Goal: Task Accomplishment & Management: Use online tool/utility

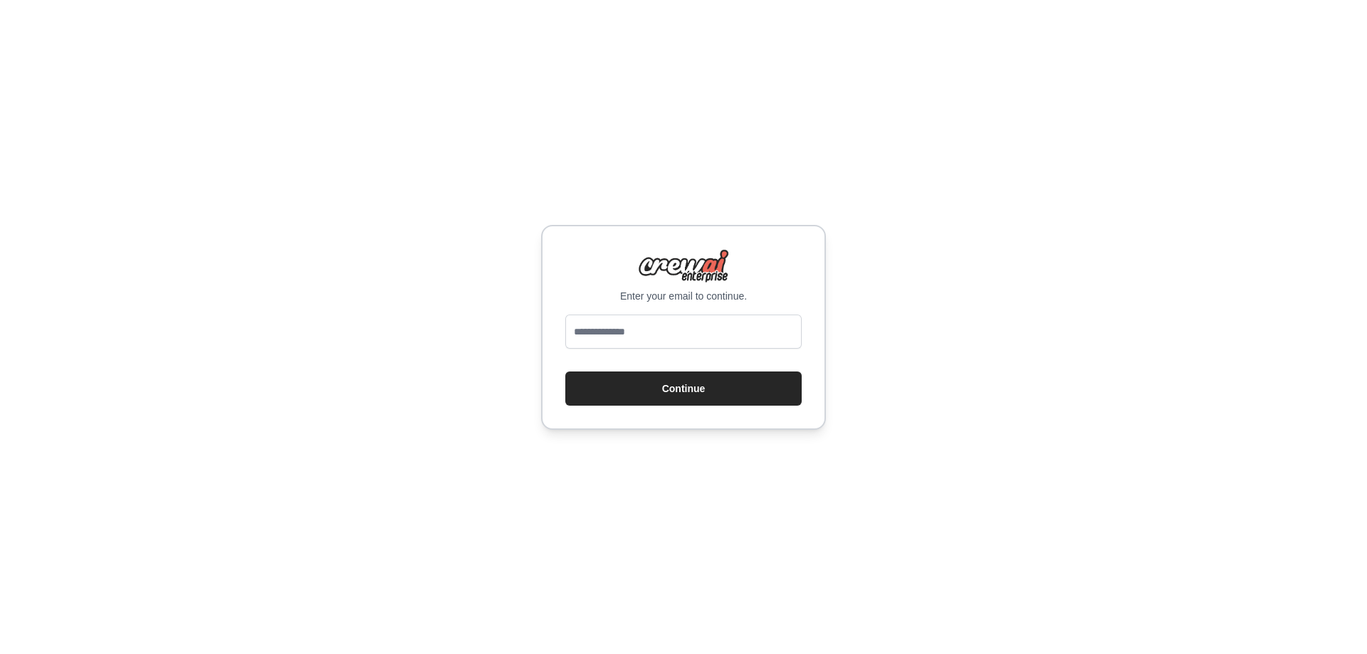
click at [614, 323] on input "email" at bounding box center [683, 332] width 236 height 34
click at [593, 320] on input "email" at bounding box center [683, 332] width 236 height 34
click at [407, 445] on div "Enter your email to continue. Continue" at bounding box center [683, 327] width 1367 height 654
click at [609, 333] on input "email" at bounding box center [683, 332] width 236 height 34
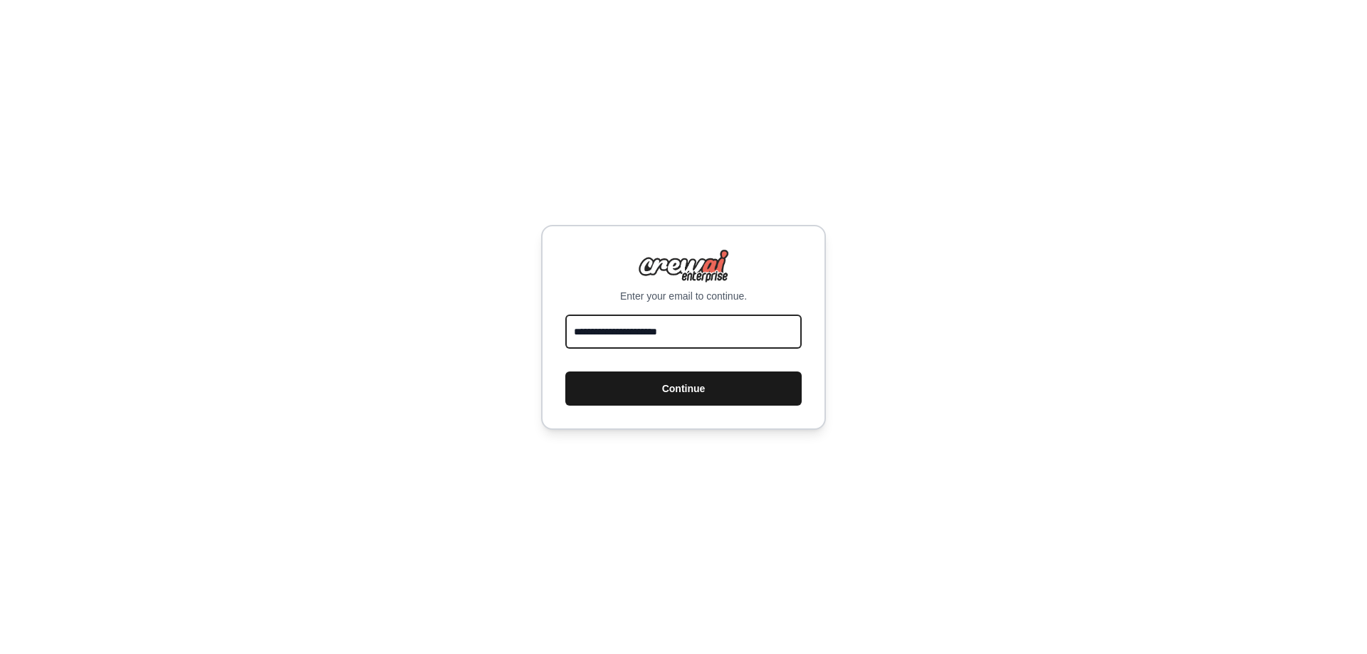
type input "**********"
click at [708, 383] on button "Continue" at bounding box center [683, 389] width 236 height 34
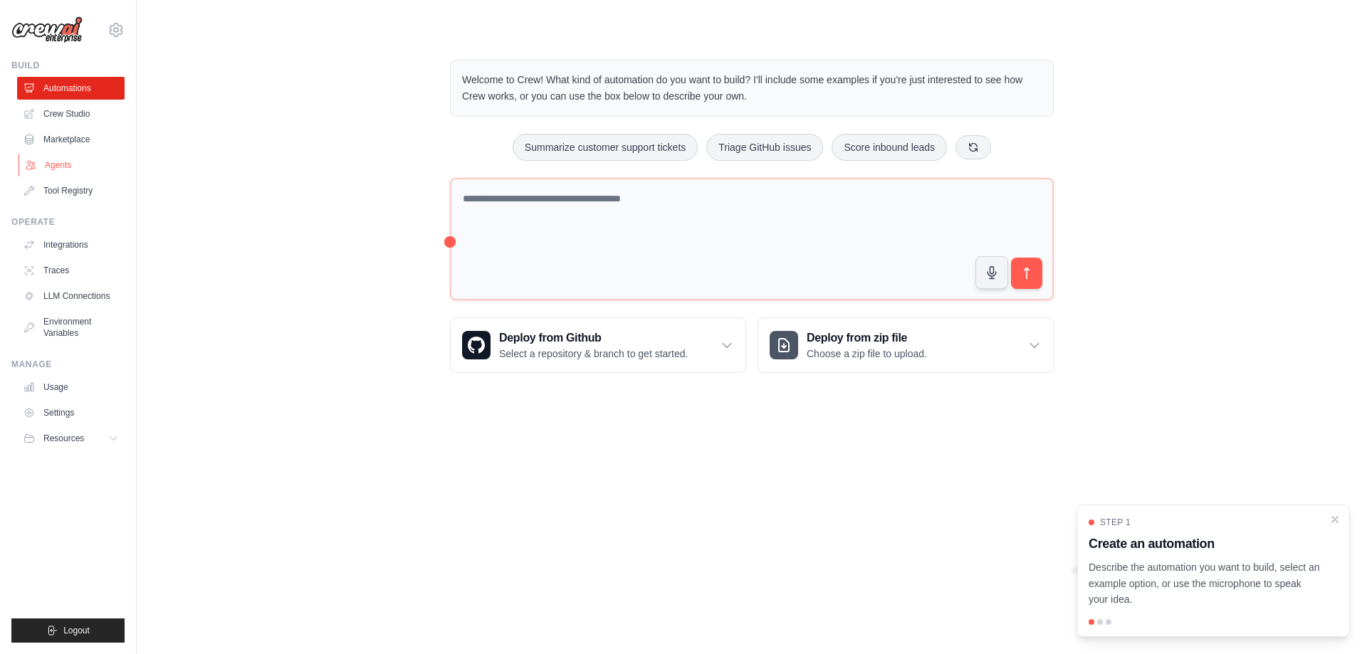
click at [57, 158] on link "Agents" at bounding box center [73, 165] width 108 height 23
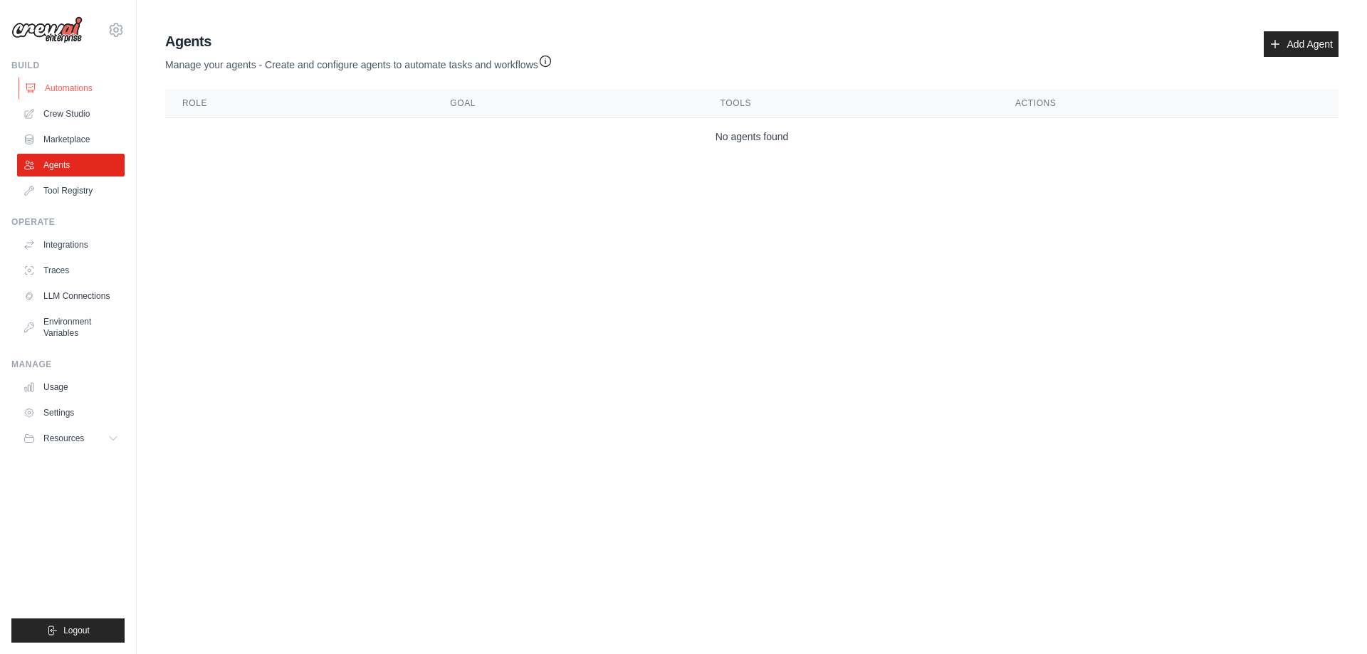
click at [54, 88] on link "Automations" at bounding box center [73, 88] width 108 height 23
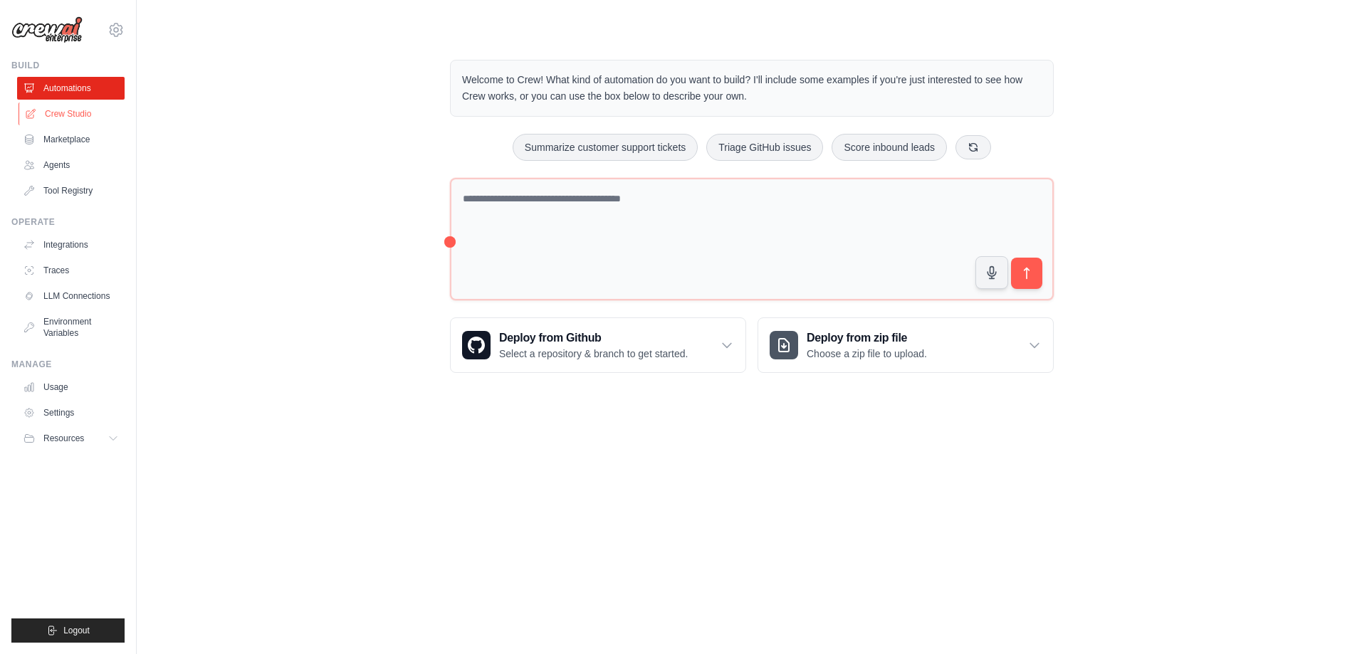
click at [46, 106] on link "Crew Studio" at bounding box center [73, 114] width 108 height 23
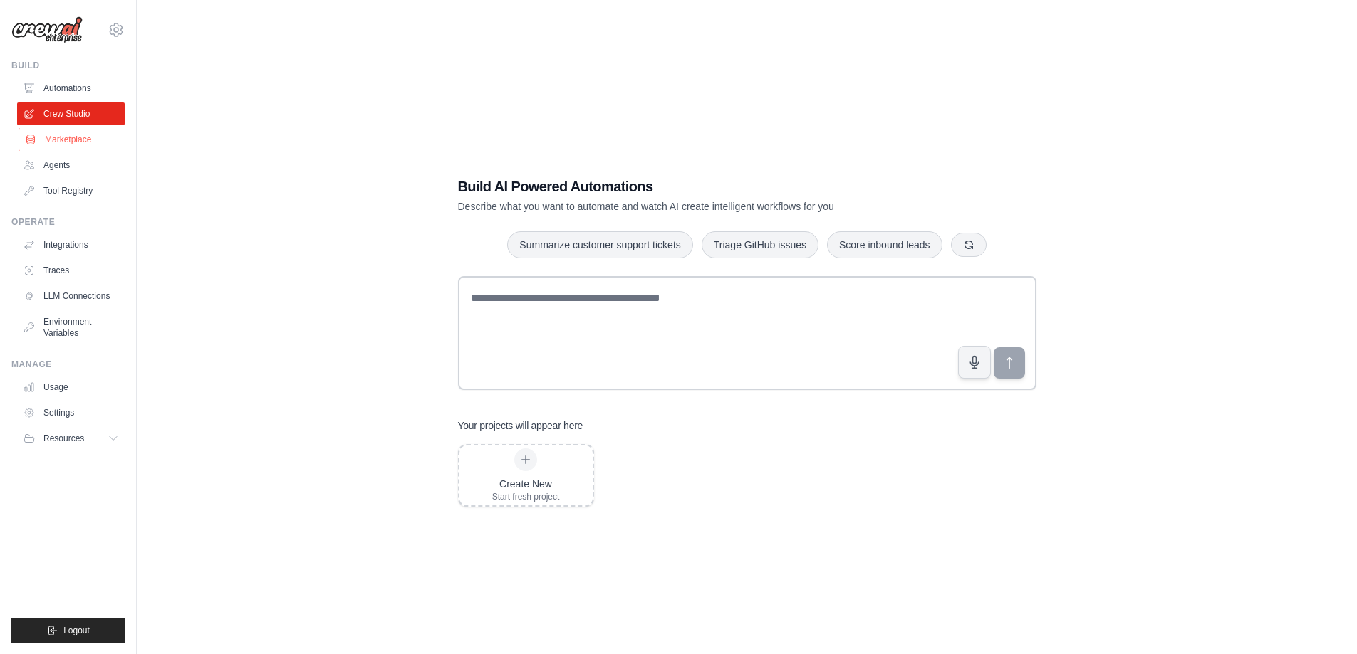
click at [53, 147] on link "Marketplace" at bounding box center [73, 139] width 108 height 23
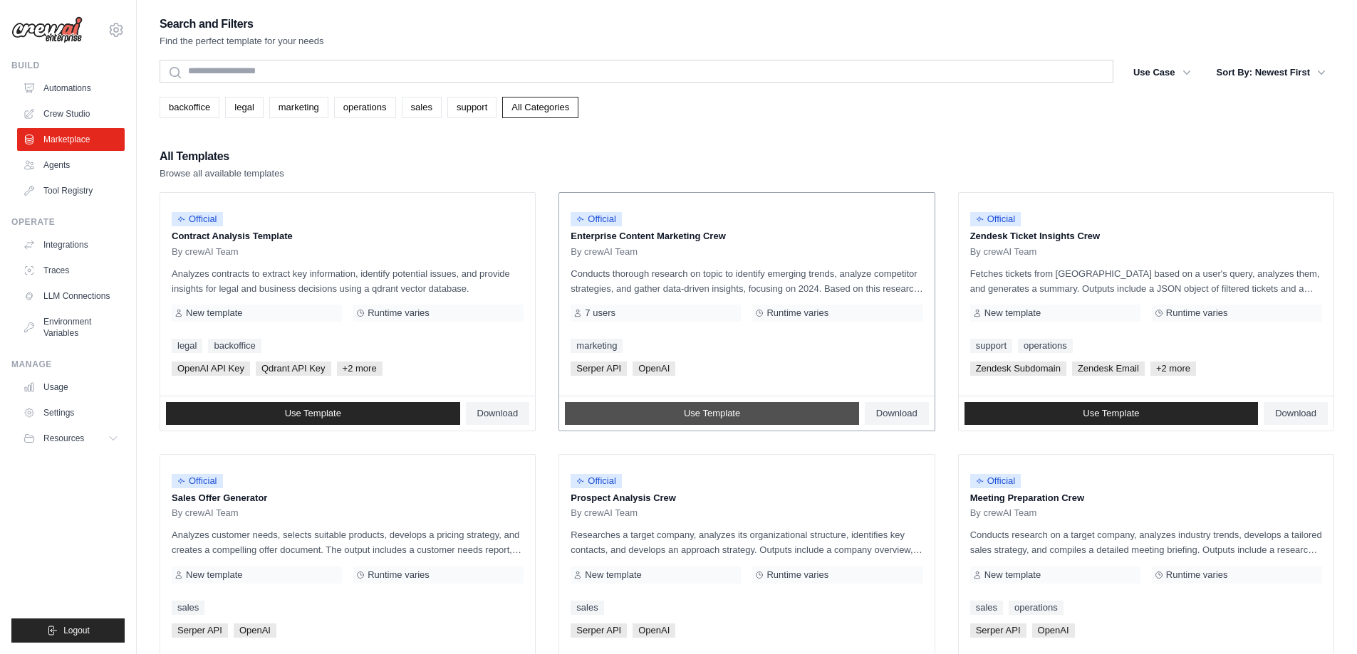
click at [740, 409] on span "Use Template" at bounding box center [712, 413] width 56 height 11
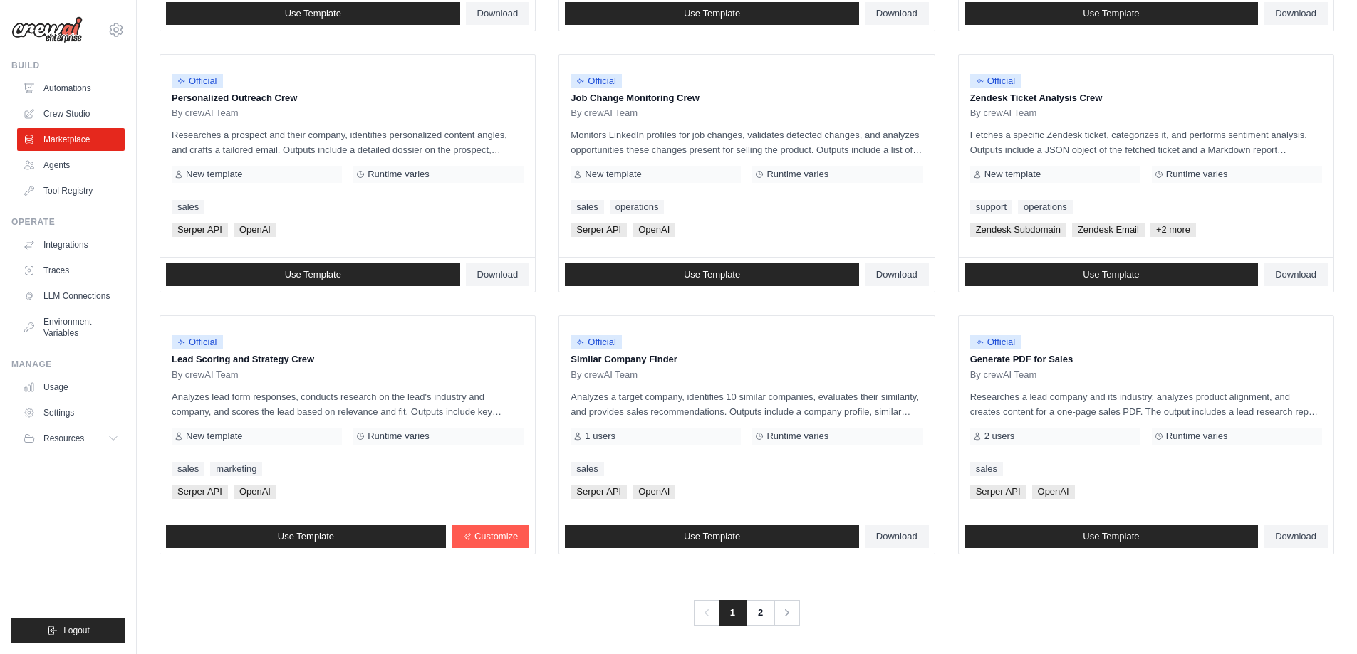
scroll to position [665, 0]
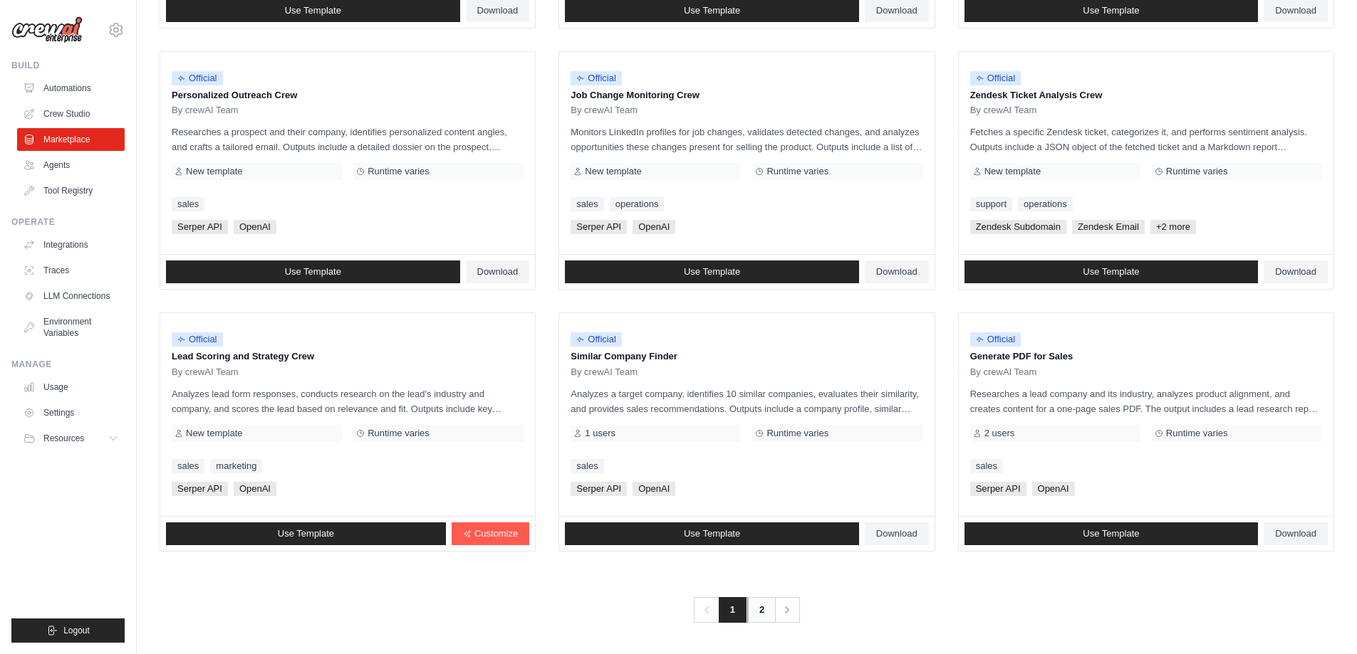
click at [759, 608] on link "2" at bounding box center [761, 610] width 28 height 26
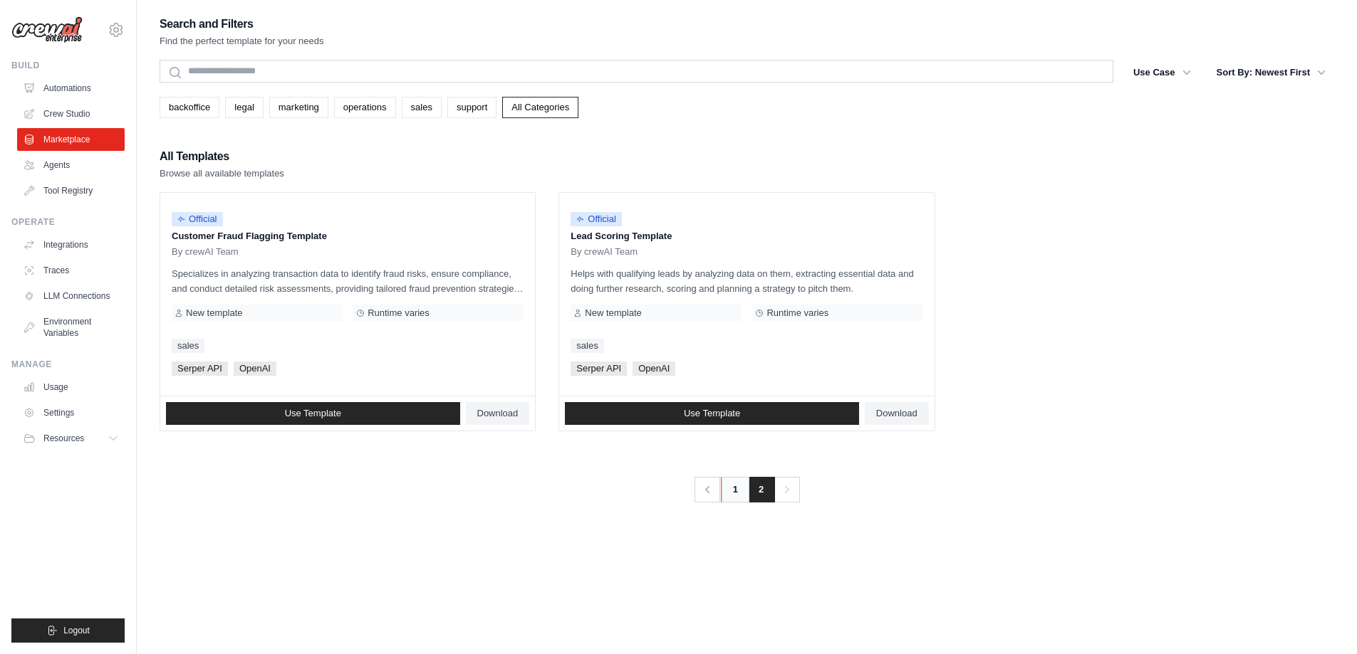
click at [731, 488] on link "1" at bounding box center [735, 490] width 28 height 26
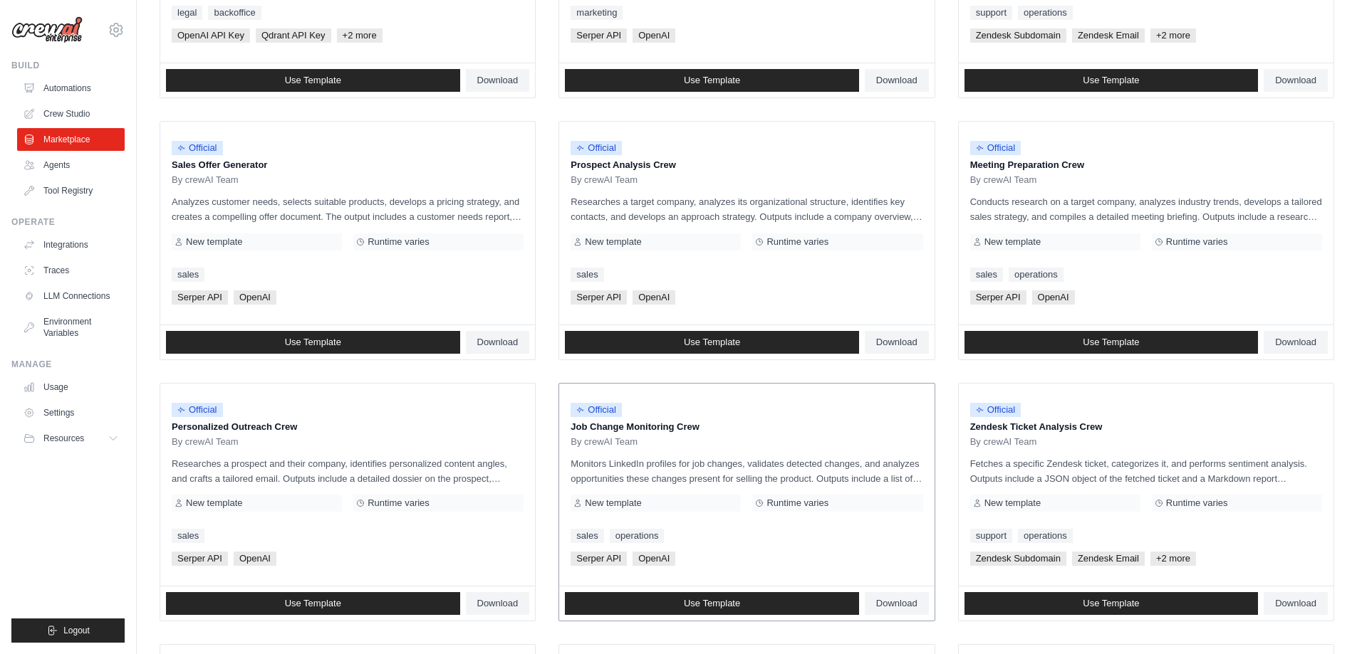
scroll to position [427, 0]
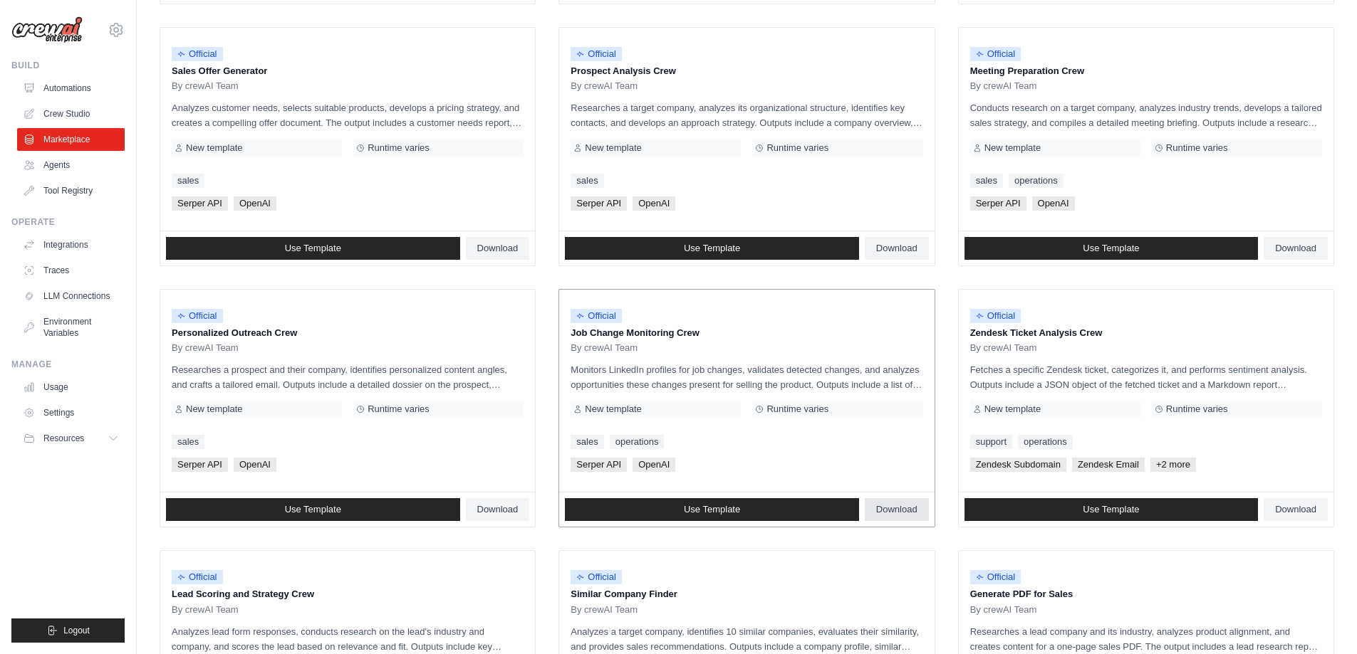
click at [908, 516] on link "Download" at bounding box center [896, 509] width 64 height 23
click at [66, 305] on link "LLM Connections" at bounding box center [73, 296] width 108 height 23
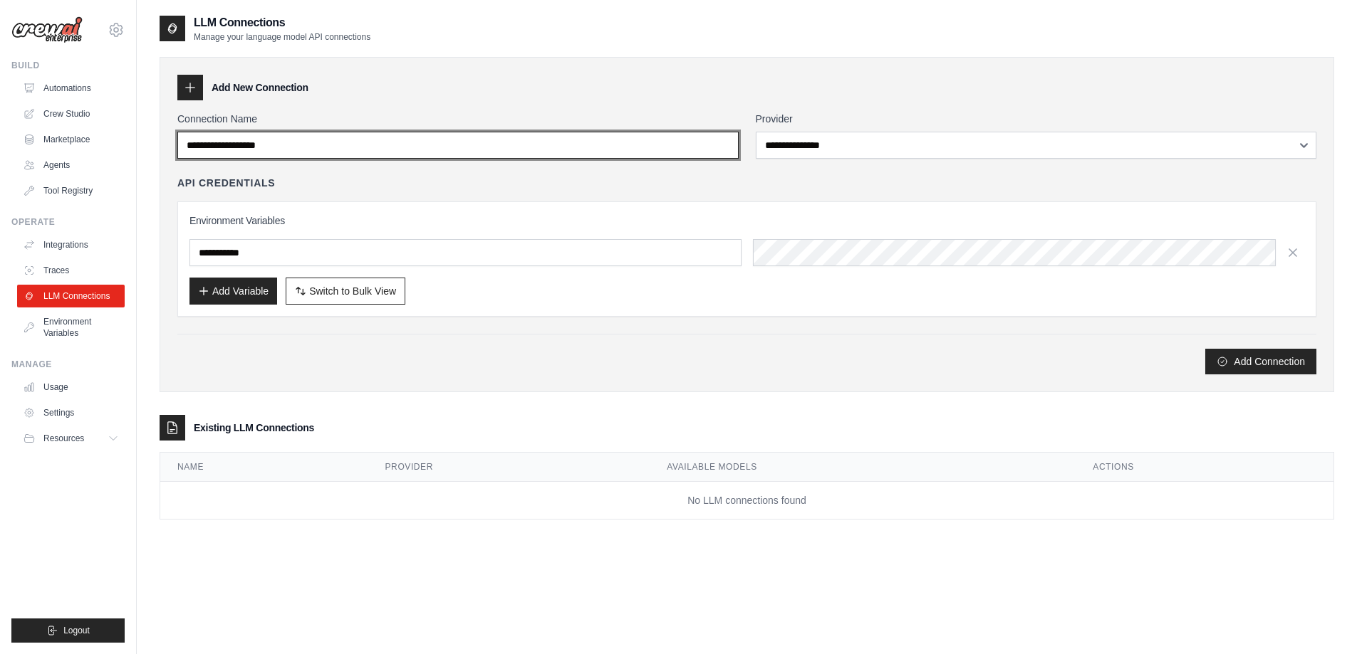
click at [326, 135] on input "Connection Name" at bounding box center [457, 145] width 561 height 27
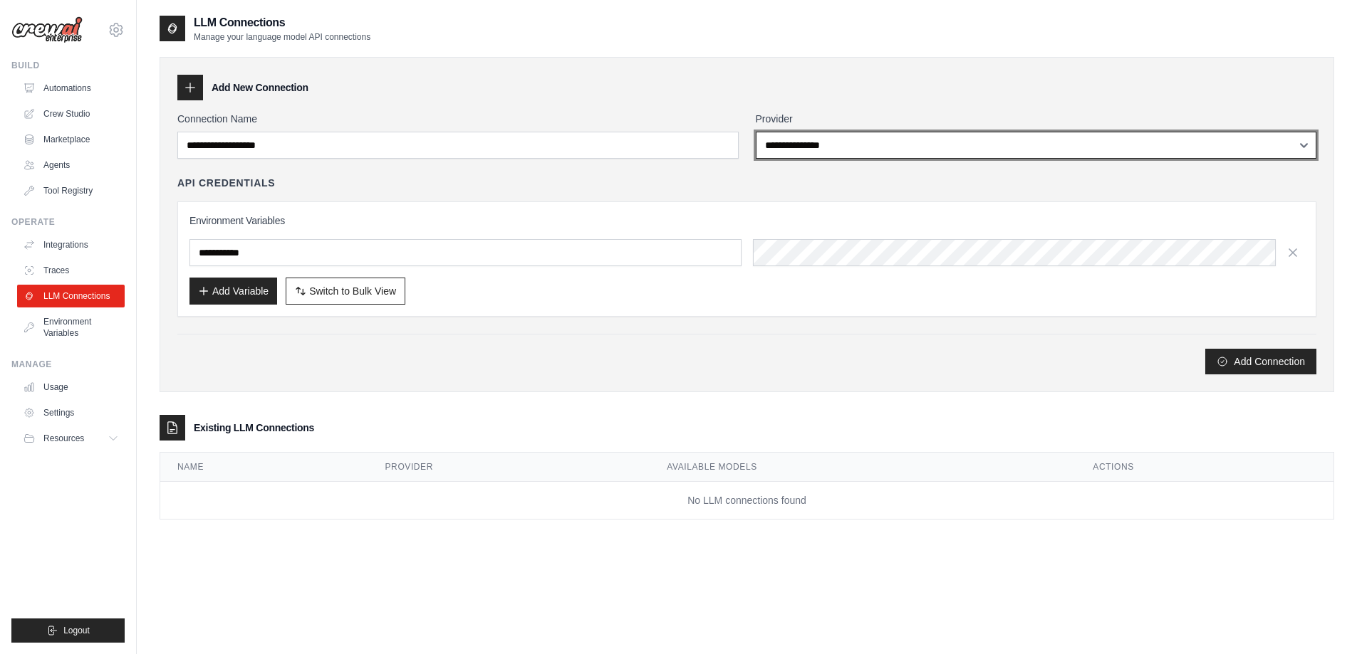
click at [911, 142] on select "**********" at bounding box center [1036, 145] width 561 height 27
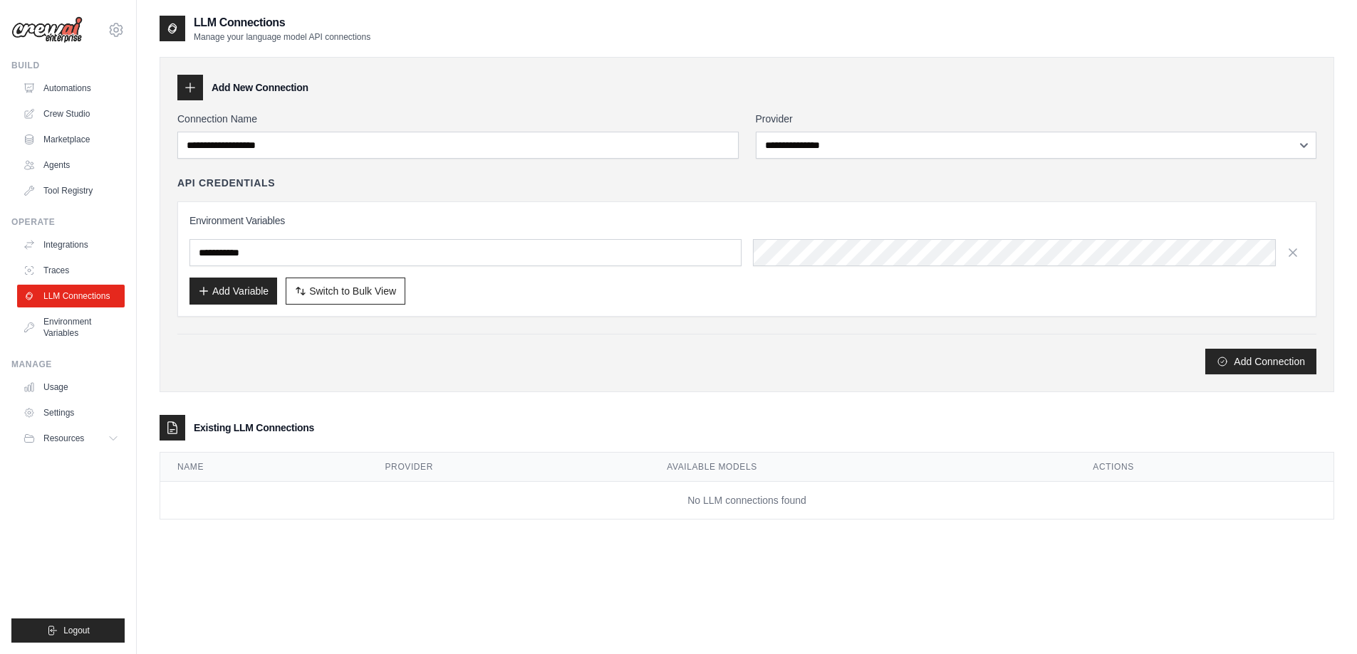
click at [628, 98] on div "Add New Connection" at bounding box center [746, 88] width 1139 height 26
click at [68, 318] on link "Environment Variables" at bounding box center [73, 327] width 108 height 34
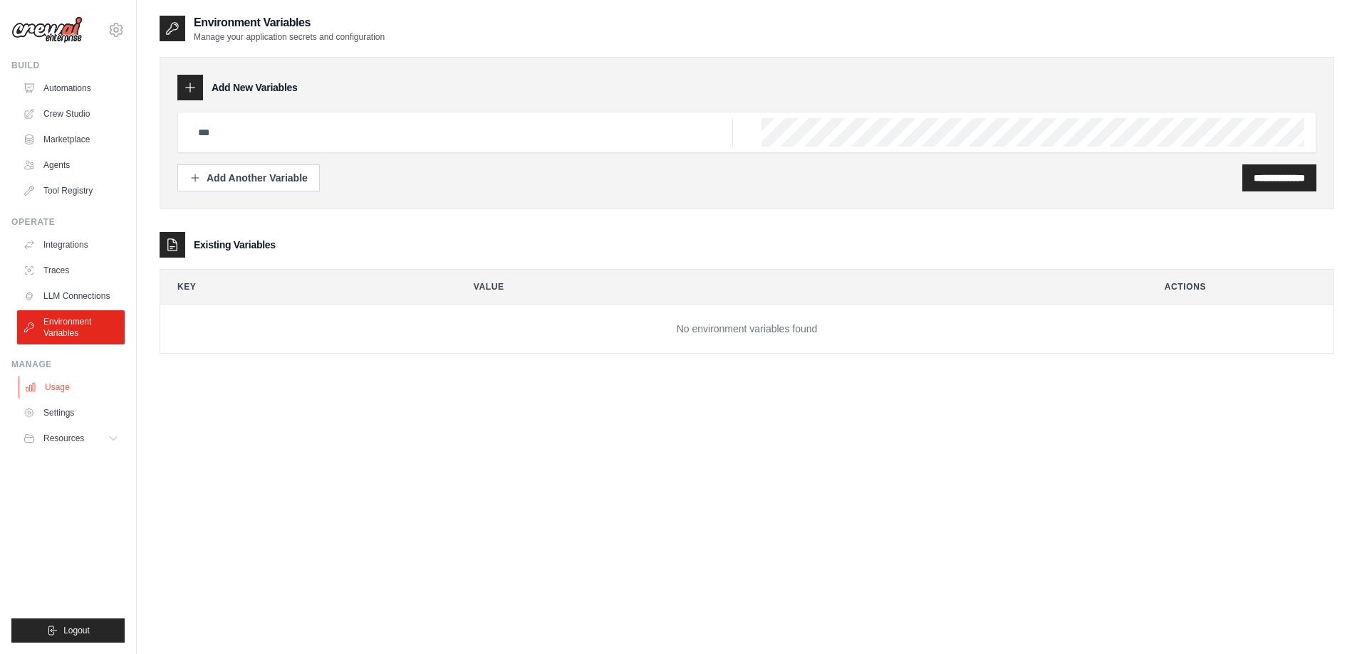
click at [52, 385] on link "Usage" at bounding box center [73, 387] width 108 height 23
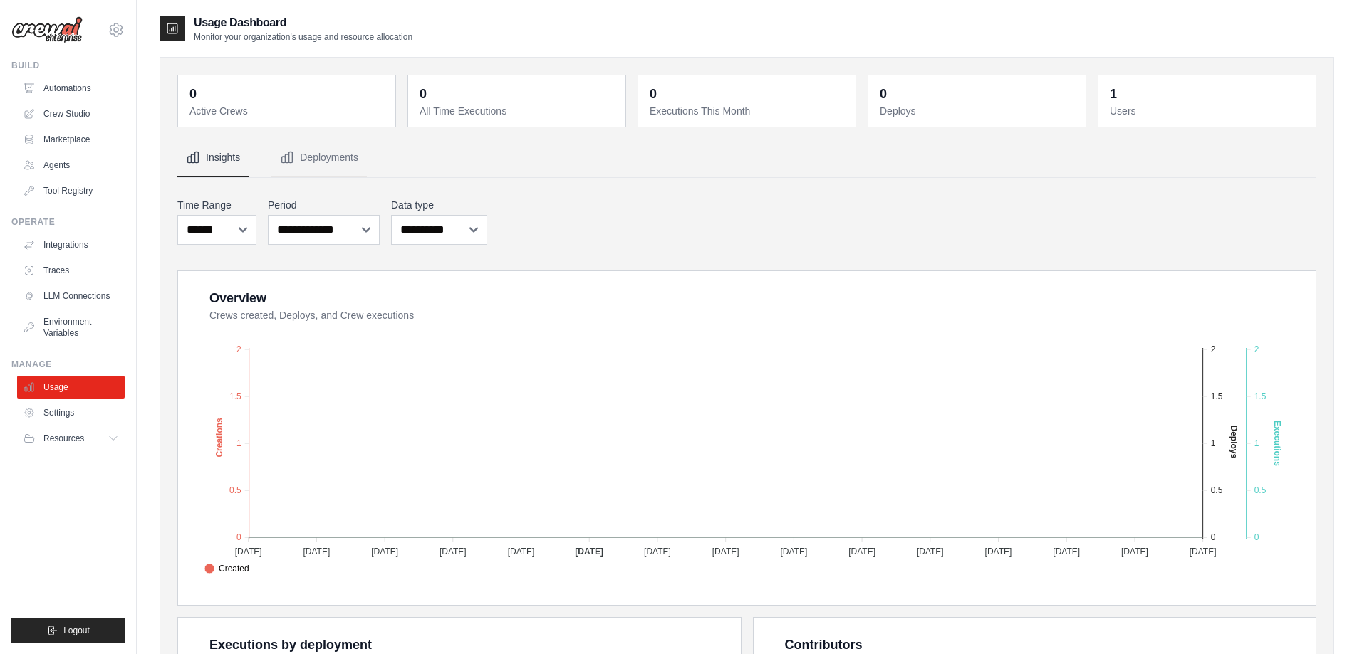
click at [53, 416] on link "Settings" at bounding box center [71, 413] width 108 height 23
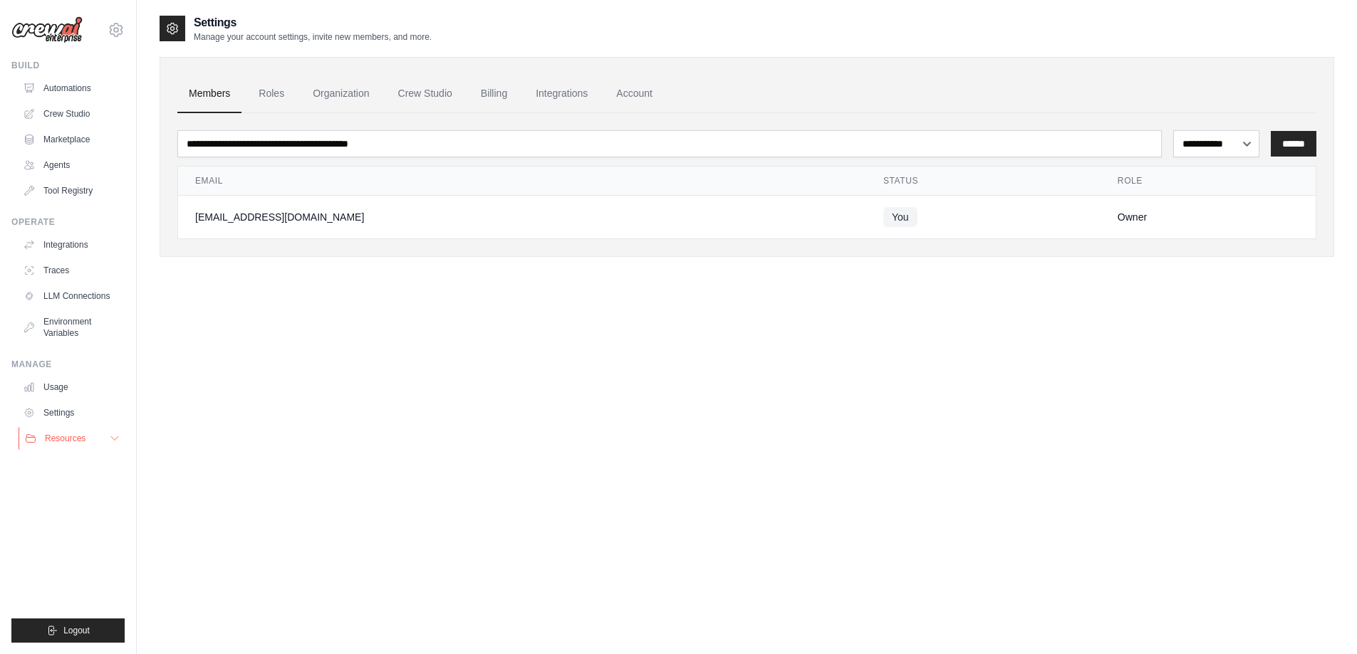
click at [65, 447] on button "Resources" at bounding box center [73, 438] width 108 height 23
click at [63, 192] on link "Tool Registry" at bounding box center [73, 190] width 108 height 23
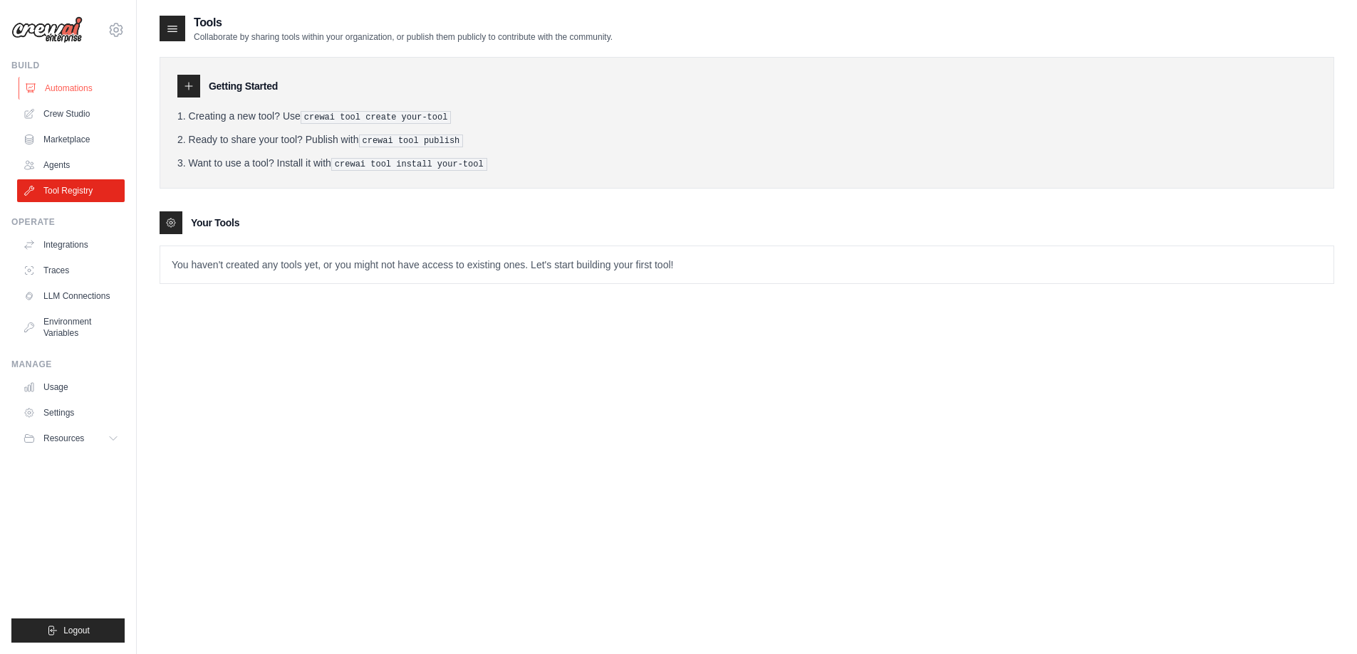
click at [51, 80] on link "Automations" at bounding box center [73, 88] width 108 height 23
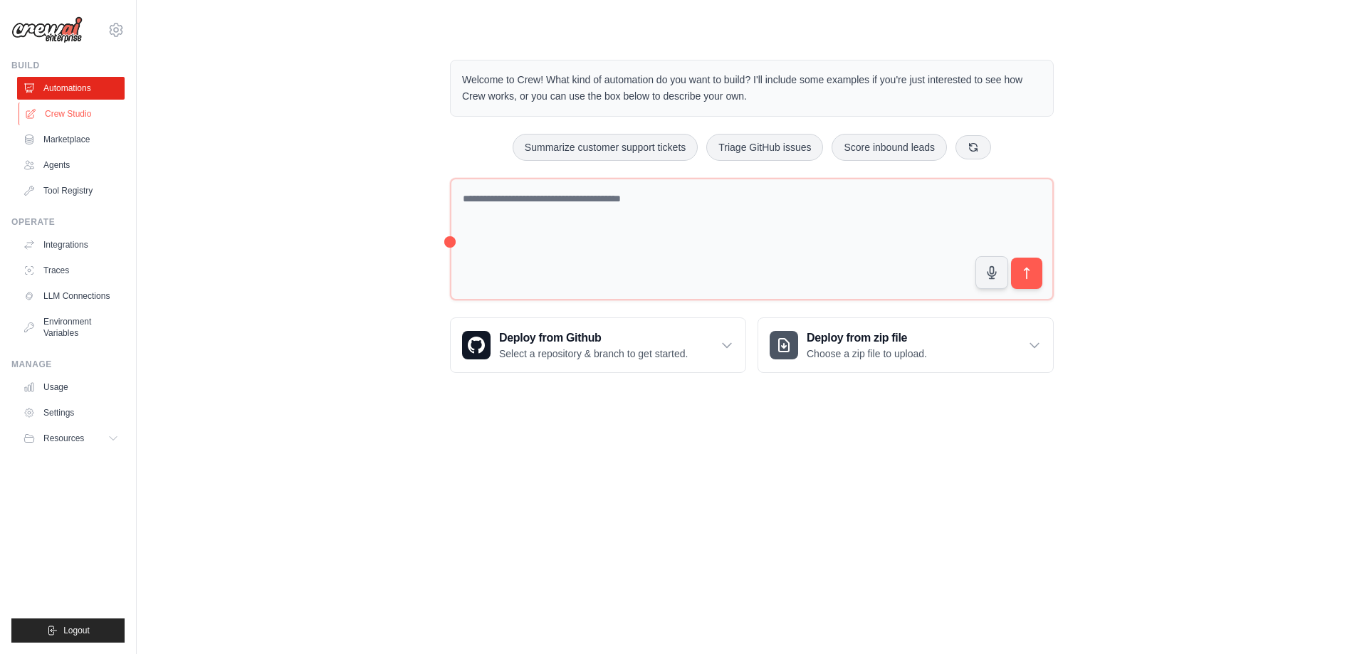
click at [72, 109] on link "Crew Studio" at bounding box center [73, 114] width 108 height 23
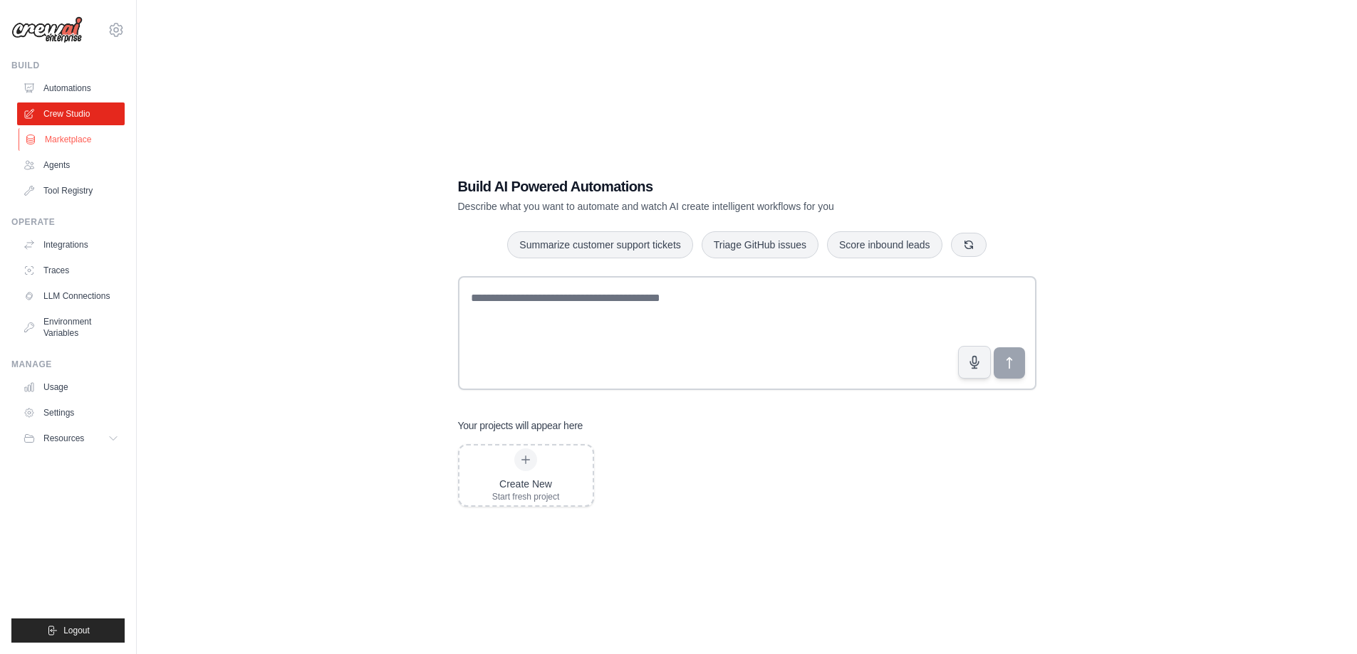
click at [78, 133] on link "Marketplace" at bounding box center [73, 139] width 108 height 23
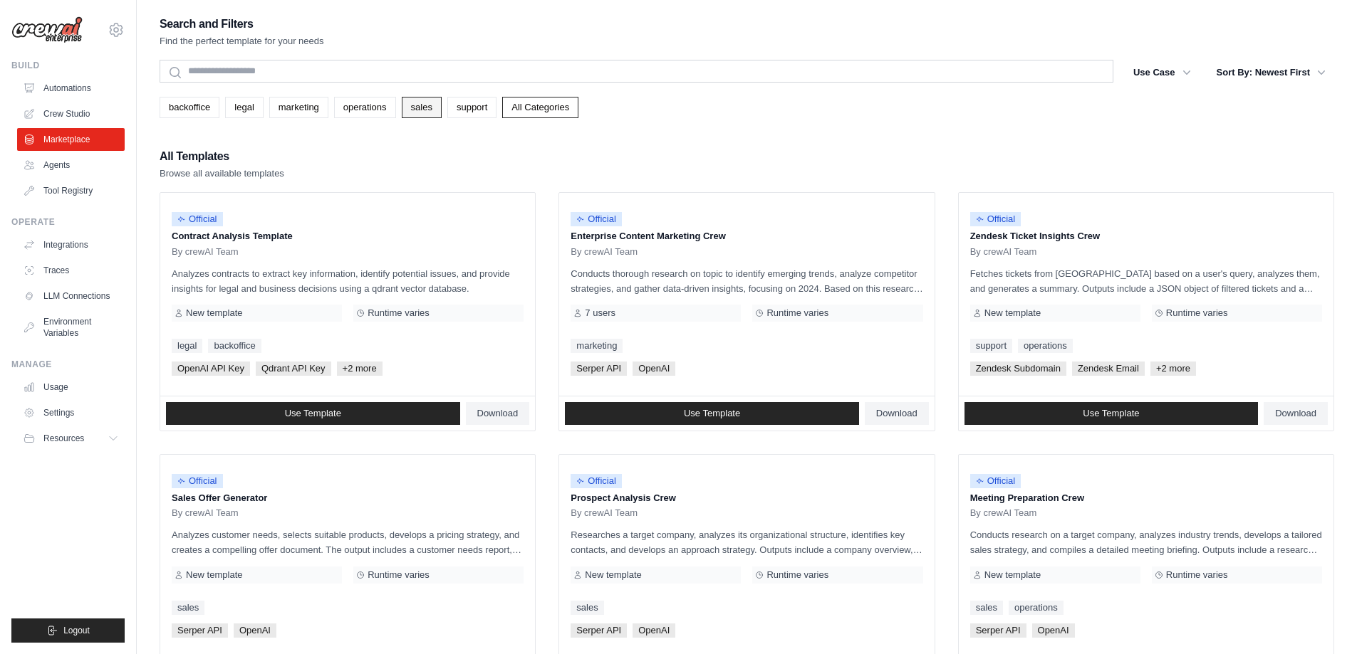
click at [421, 111] on link "sales" at bounding box center [422, 107] width 40 height 21
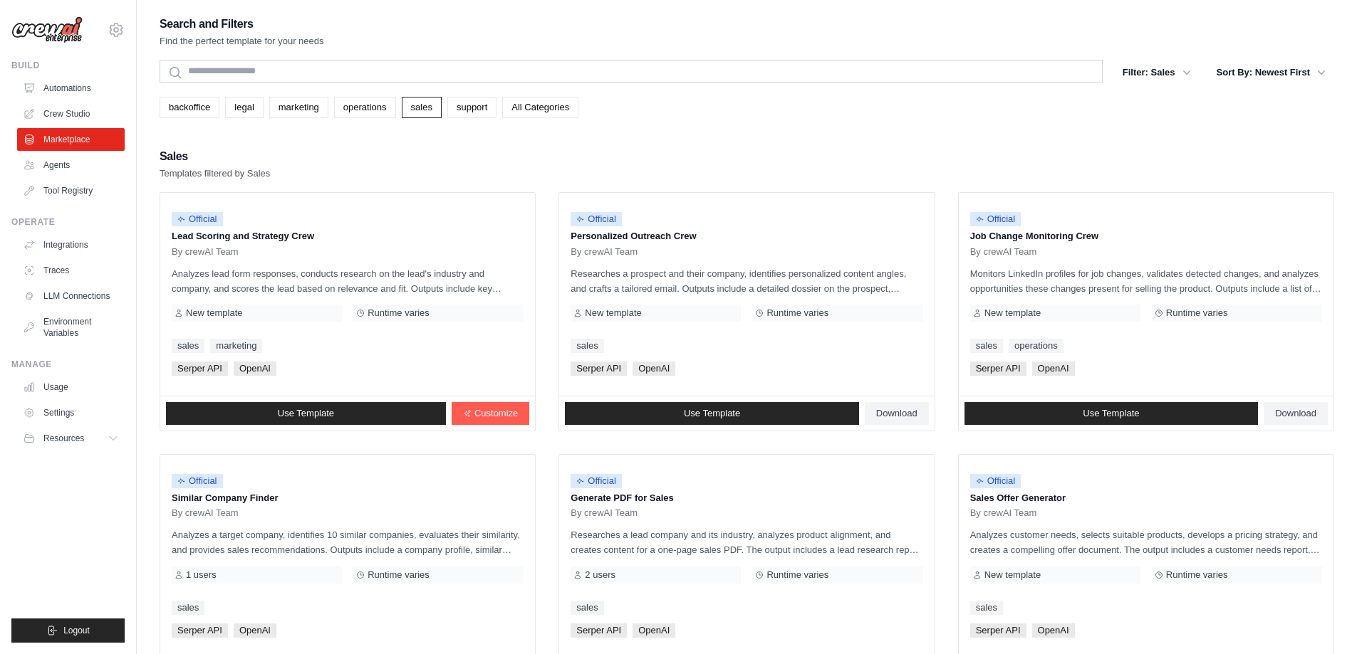
click at [207, 104] on link "backoffice" at bounding box center [190, 107] width 60 height 21
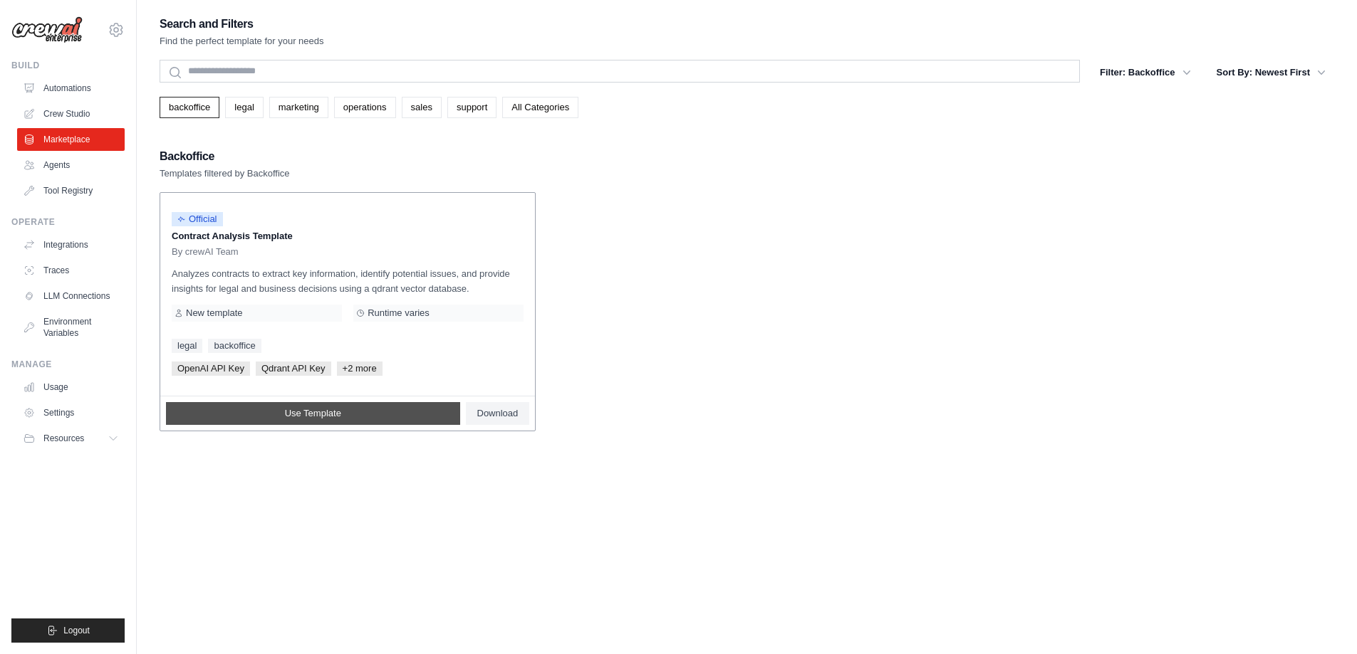
click at [377, 417] on link "Use Template" at bounding box center [313, 413] width 294 height 23
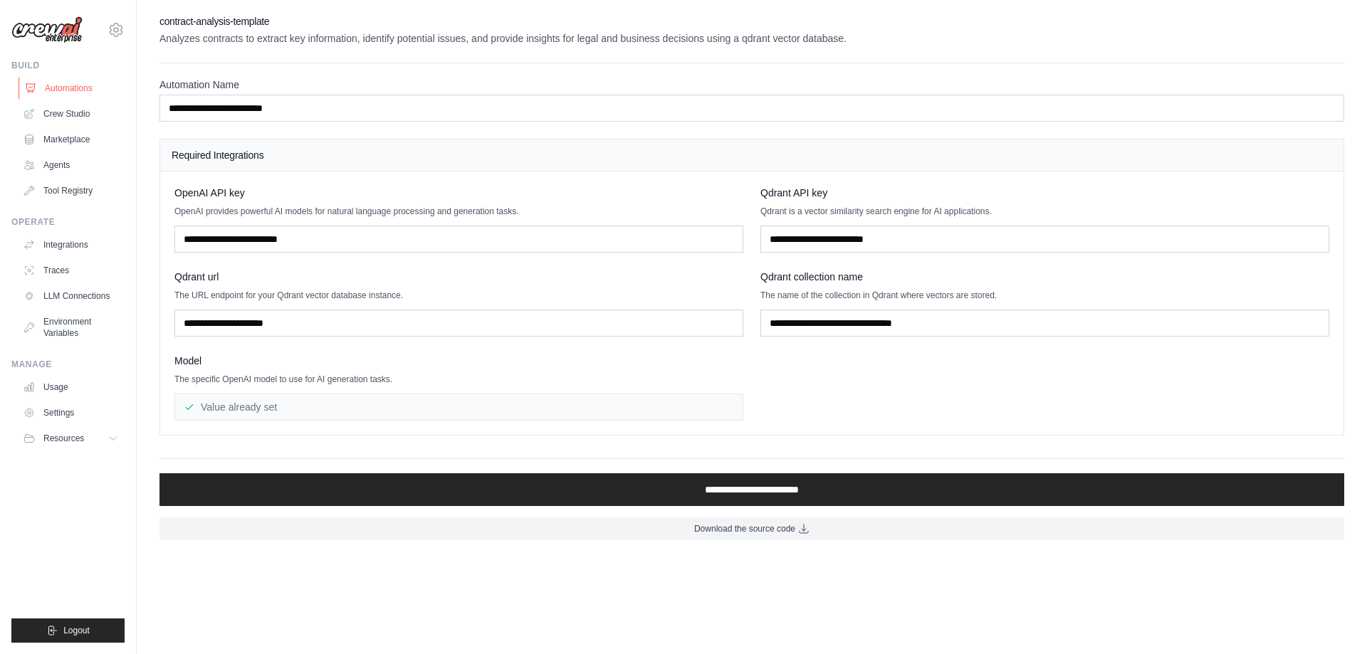
click at [83, 85] on link "Automations" at bounding box center [73, 88] width 108 height 23
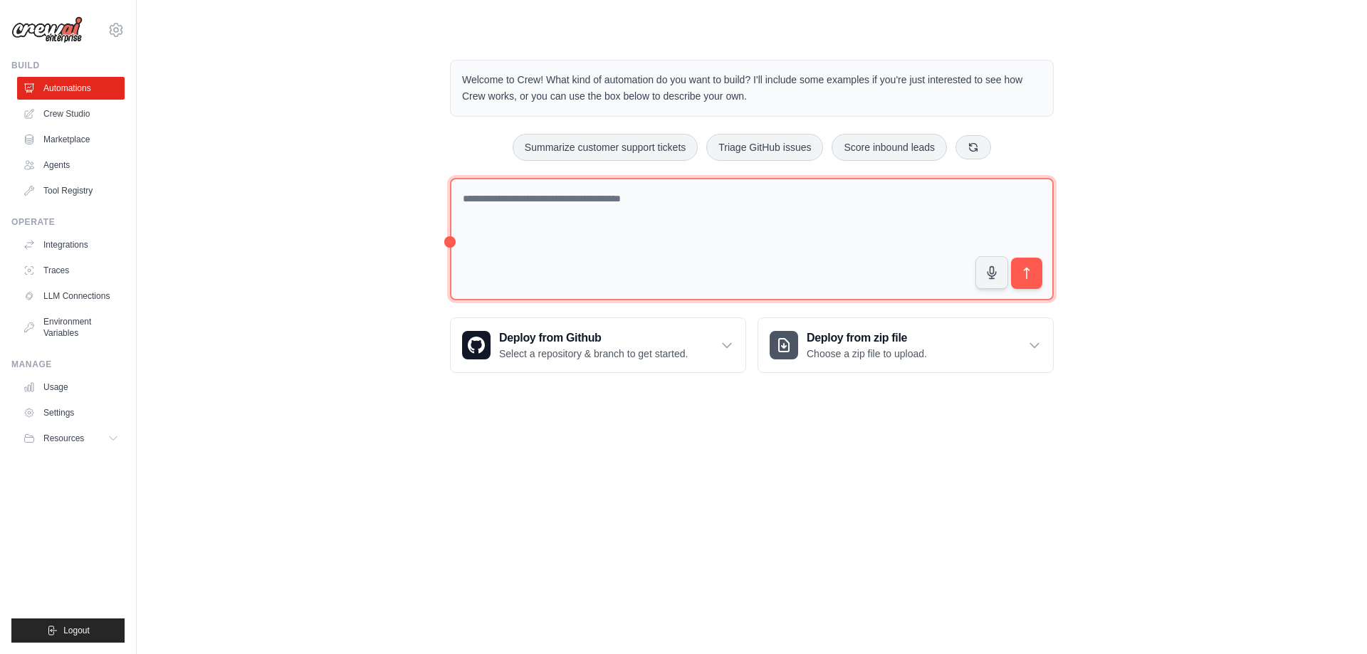
click at [488, 198] on textarea at bounding box center [752, 239] width 604 height 123
type textarea "**********"
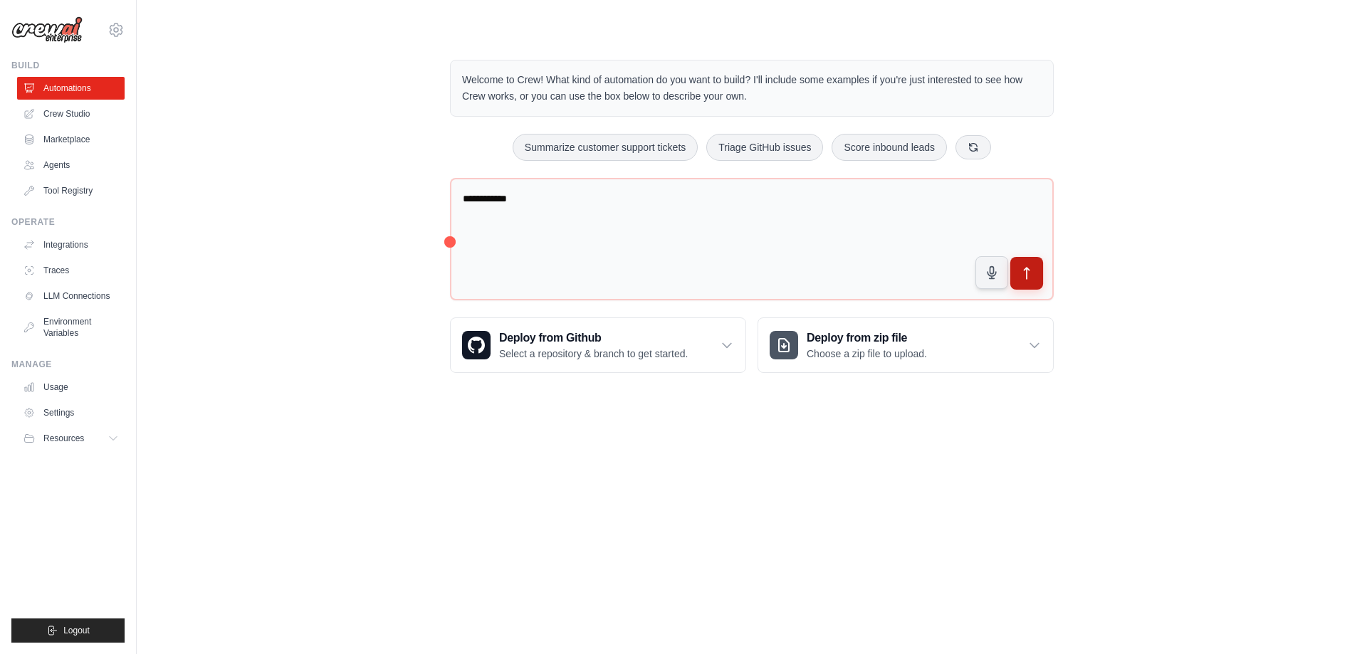
click at [1037, 280] on button "submit" at bounding box center [1026, 273] width 33 height 33
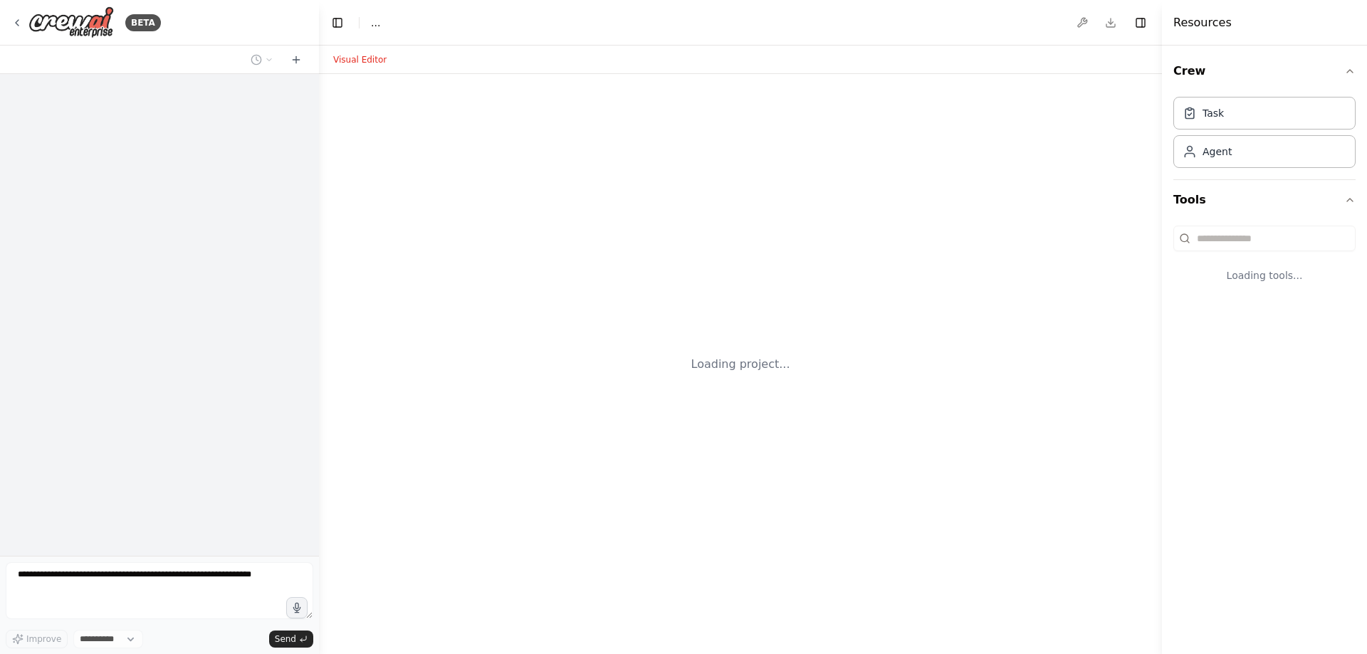
select select "****"
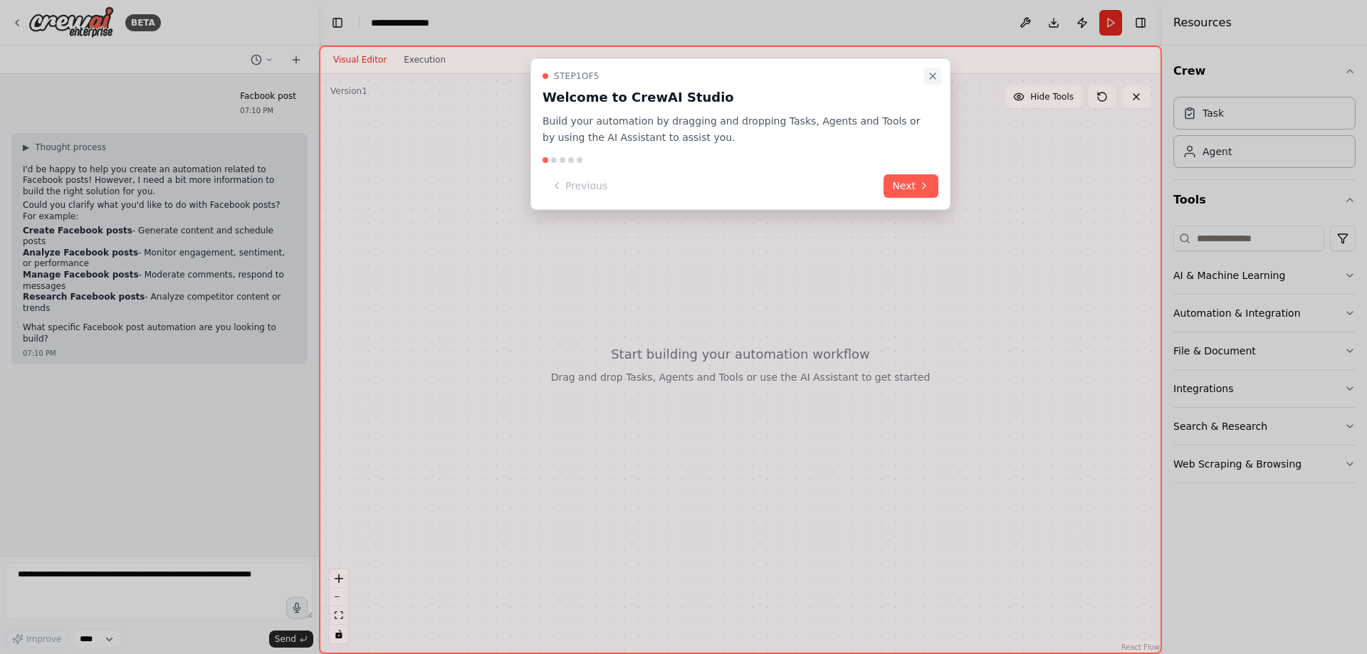
click at [931, 73] on icon "Close walkthrough" at bounding box center [932, 75] width 11 height 11
